Goal: Navigation & Orientation: Go to known website

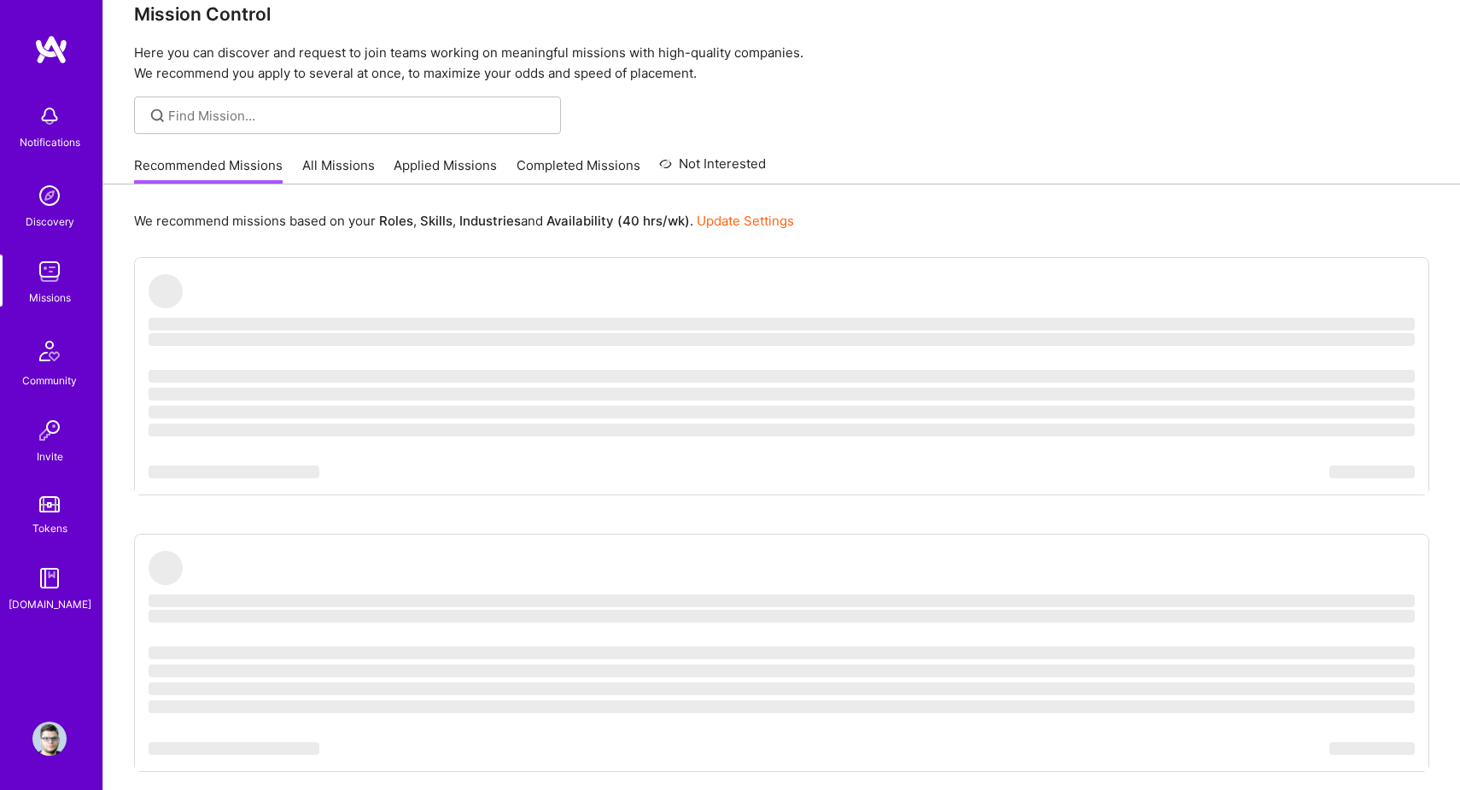
scroll to position [34, 0]
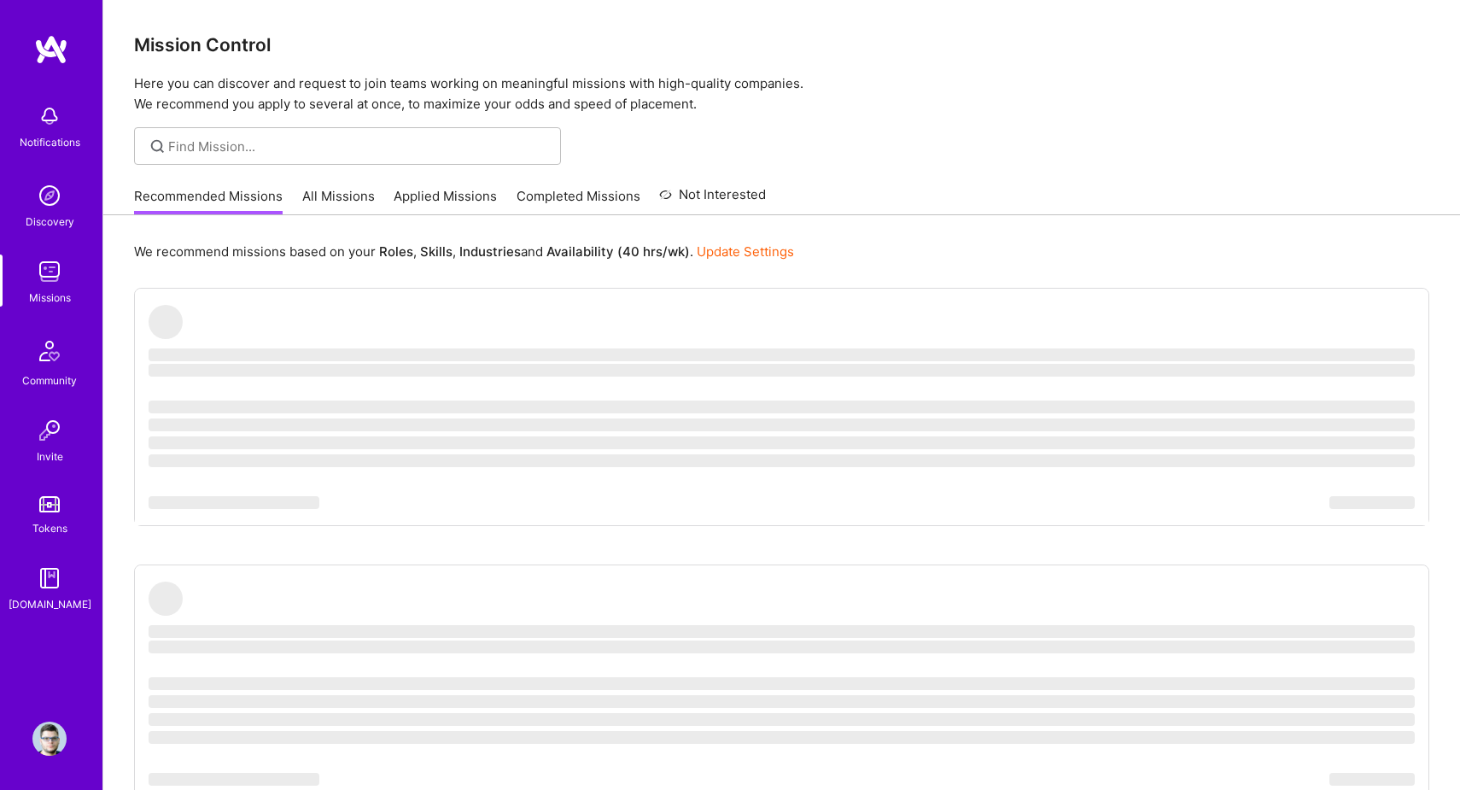
scroll to position [34, 0]
